Goal: Connect with others: Connect with others

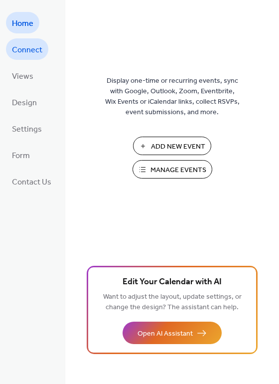
click at [34, 47] on span "Connect" at bounding box center [27, 49] width 30 height 15
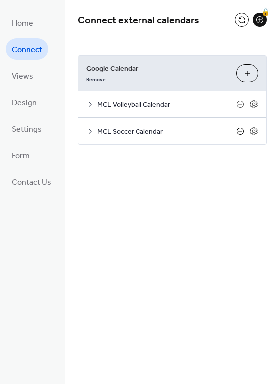
click at [240, 130] on icon at bounding box center [240, 131] width 8 height 8
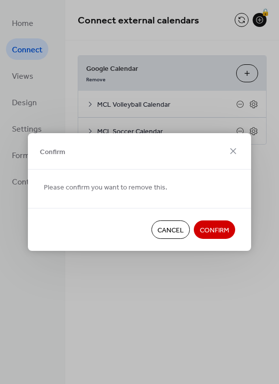
click at [211, 225] on span "Confirm" at bounding box center [214, 230] width 29 height 10
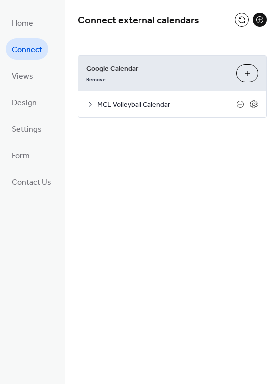
click at [246, 70] on button "Choose Calendars" at bounding box center [247, 73] width 22 height 18
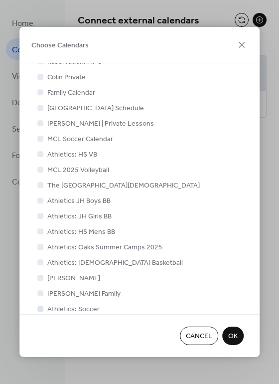
scroll to position [76, 0]
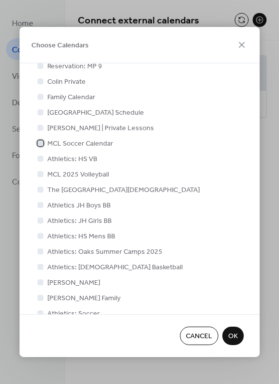
click at [39, 142] on div at bounding box center [40, 143] width 6 height 6
click at [232, 334] on span "OK" at bounding box center [232, 336] width 9 height 10
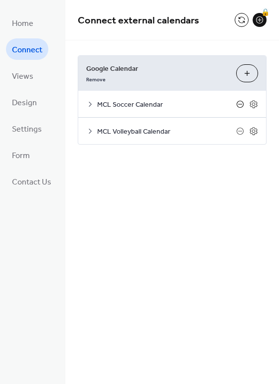
click at [239, 102] on icon at bounding box center [240, 104] width 8 height 8
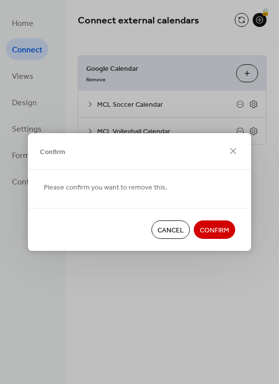
click at [207, 227] on span "Confirm" at bounding box center [214, 230] width 29 height 10
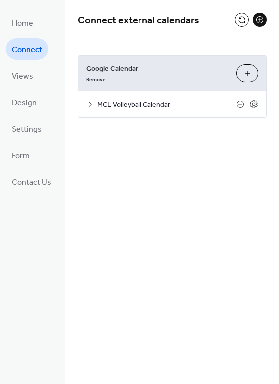
click at [244, 75] on button "Choose Calendars" at bounding box center [247, 73] width 22 height 18
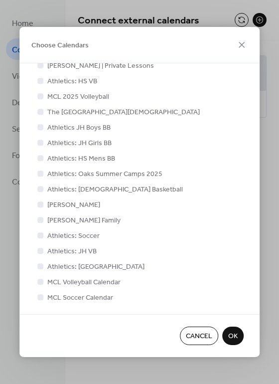
scroll to position [139, 0]
click at [41, 295] on div at bounding box center [40, 297] width 6 height 6
click at [235, 336] on span "OK" at bounding box center [232, 336] width 9 height 10
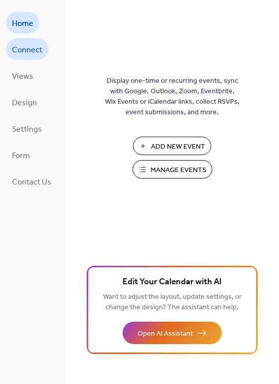
click at [31, 53] on span "Connect" at bounding box center [27, 49] width 30 height 15
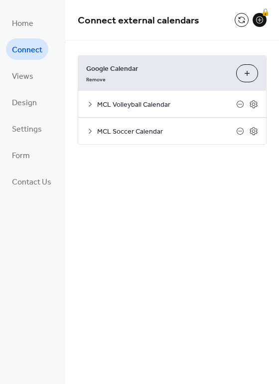
click at [90, 130] on icon at bounding box center [90, 131] width 8 height 8
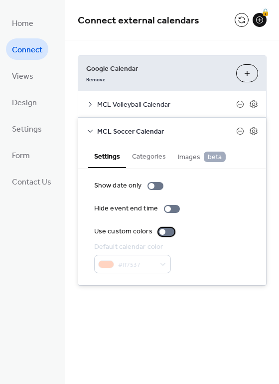
click at [167, 233] on div at bounding box center [166, 232] width 16 height 8
